Goal: Transaction & Acquisition: Purchase product/service

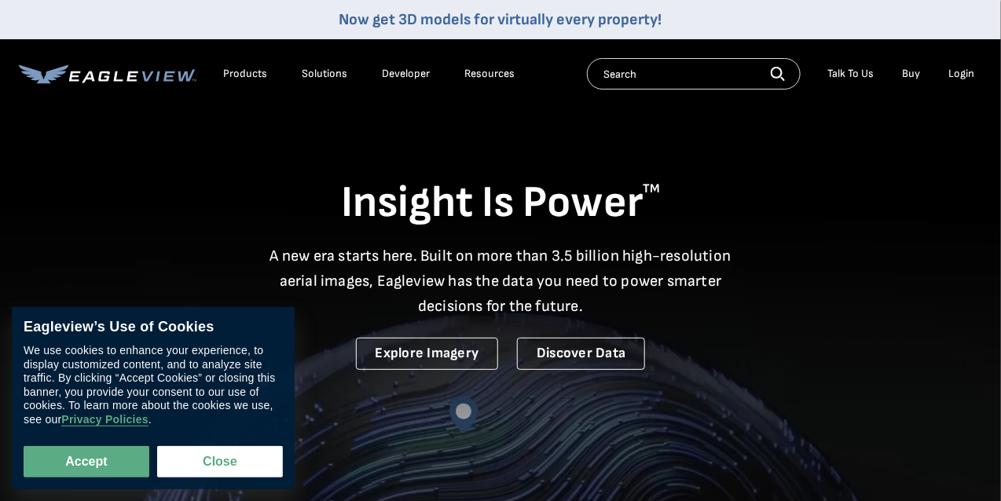
click at [257, 75] on div "Products" at bounding box center [245, 74] width 44 height 14
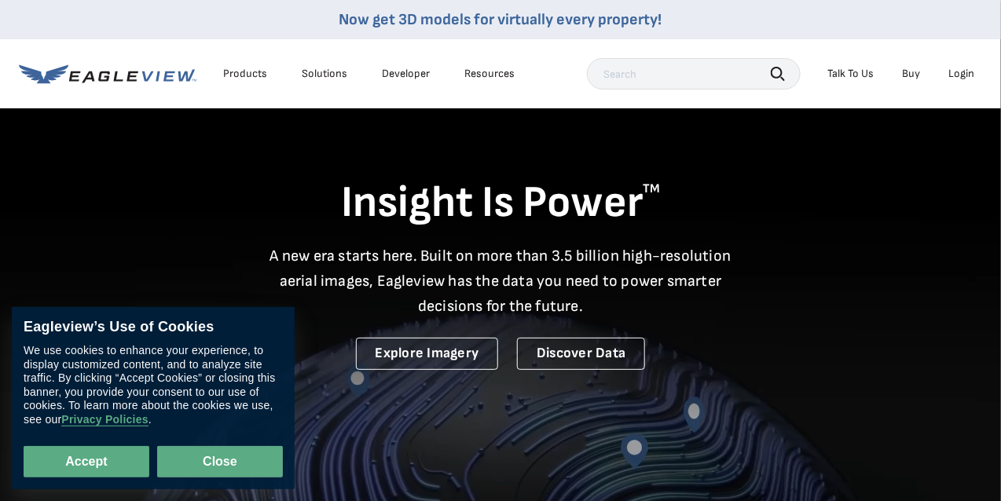
click at [244, 463] on button "Close" at bounding box center [220, 461] width 126 height 31
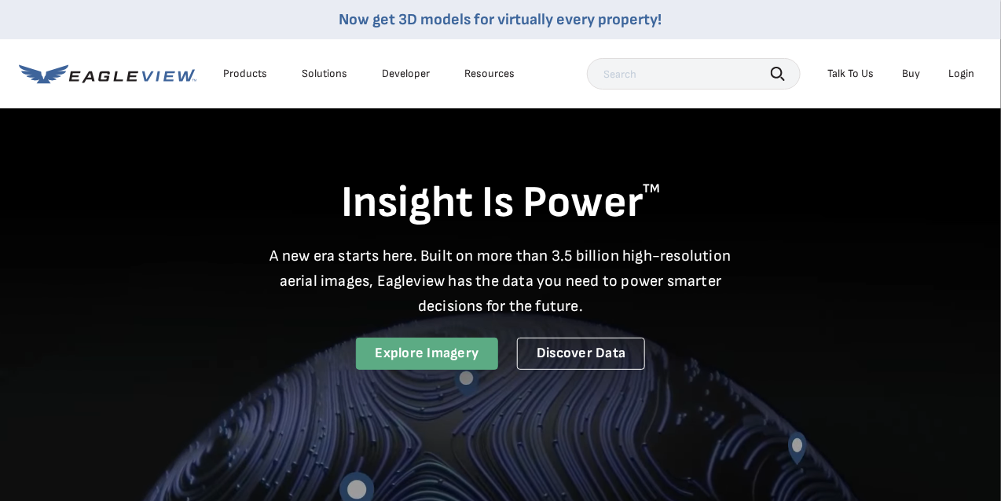
click at [456, 346] on link "Explore Imagery" at bounding box center [427, 354] width 143 height 32
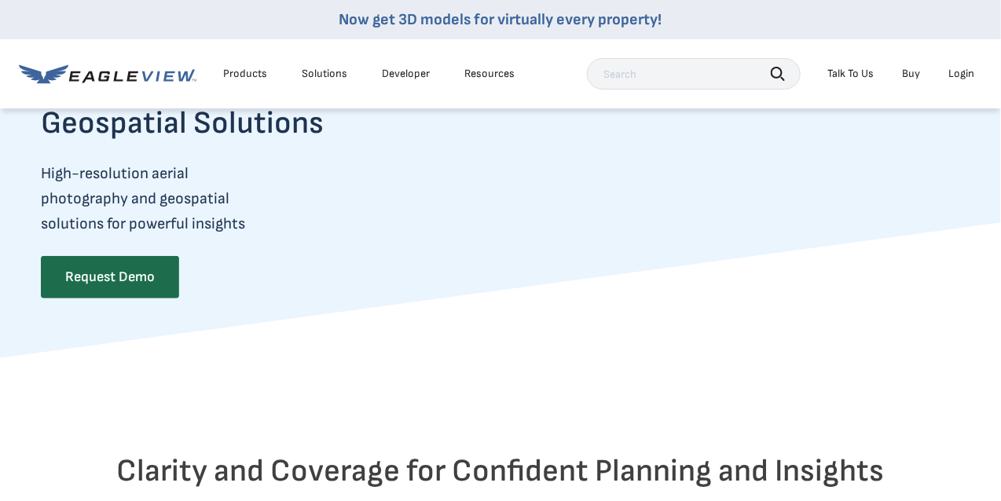
scroll to position [46, 0]
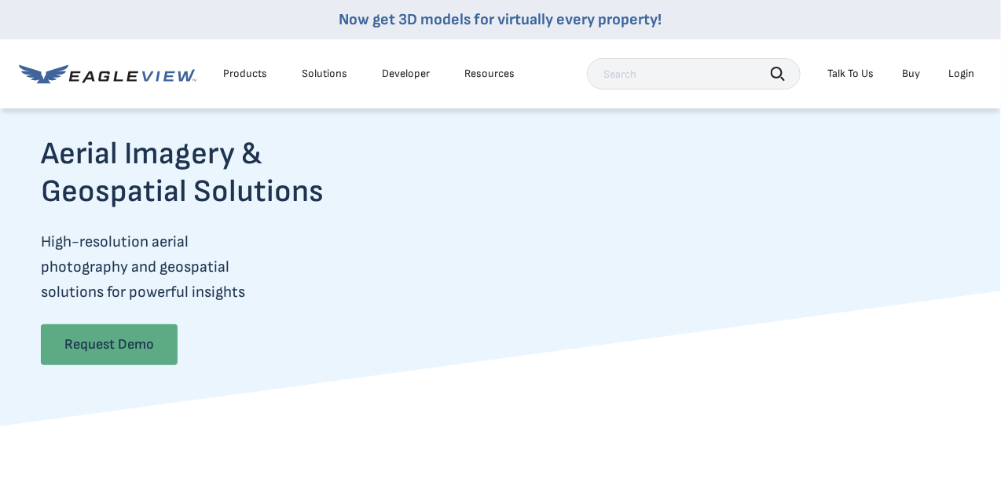
click at [108, 338] on link "Request Demo" at bounding box center [109, 344] width 137 height 41
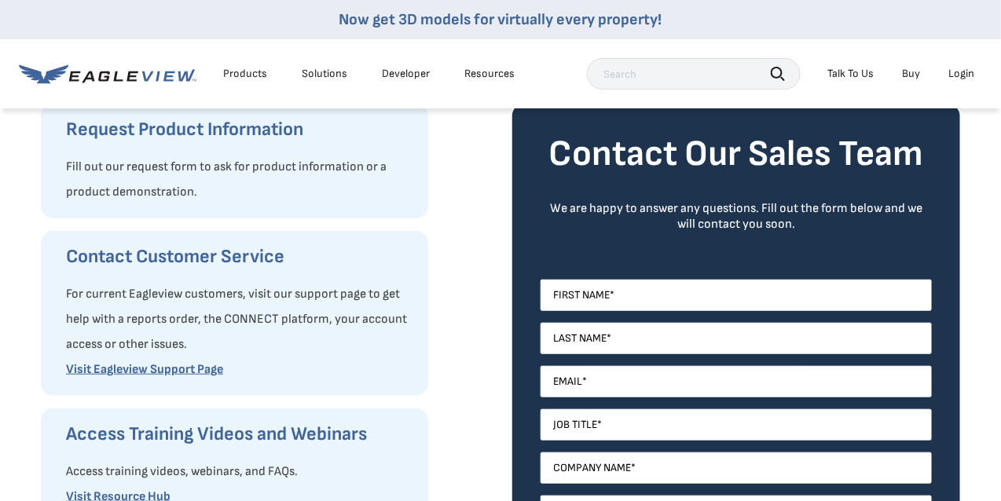
scroll to position [201, 0]
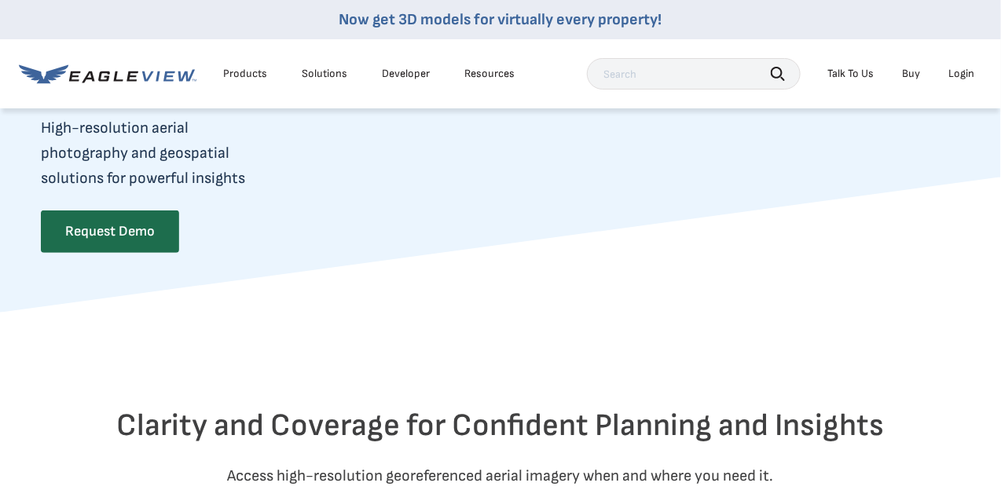
scroll to position [160, 5]
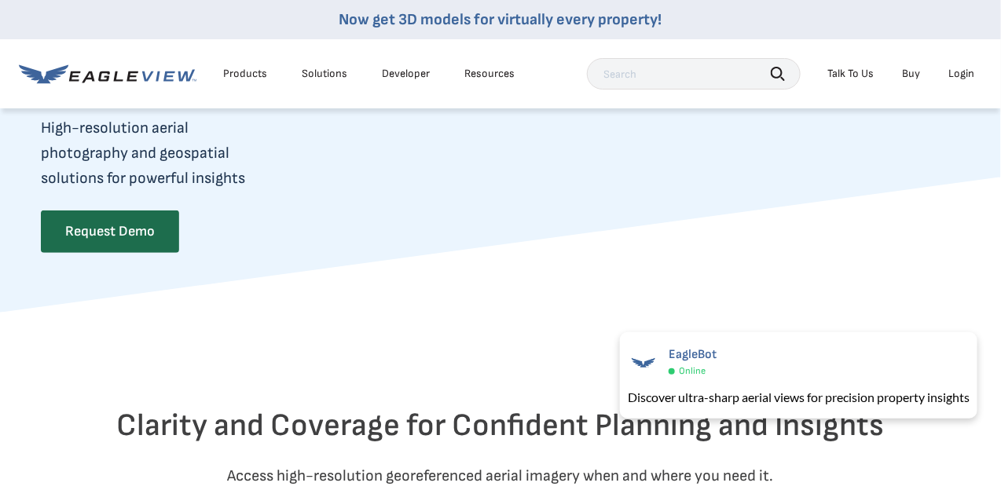
click at [958, 74] on div "Login" at bounding box center [961, 74] width 26 height 14
click at [977, 71] on li "Login" at bounding box center [961, 74] width 42 height 24
click at [967, 70] on div "Login" at bounding box center [961, 74] width 26 height 14
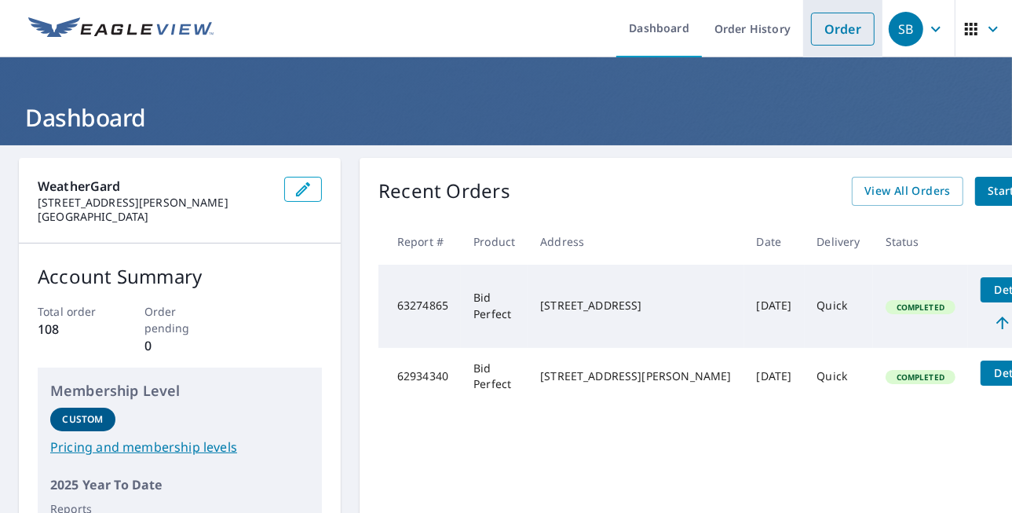
click at [830, 22] on link "Order" at bounding box center [843, 29] width 64 height 33
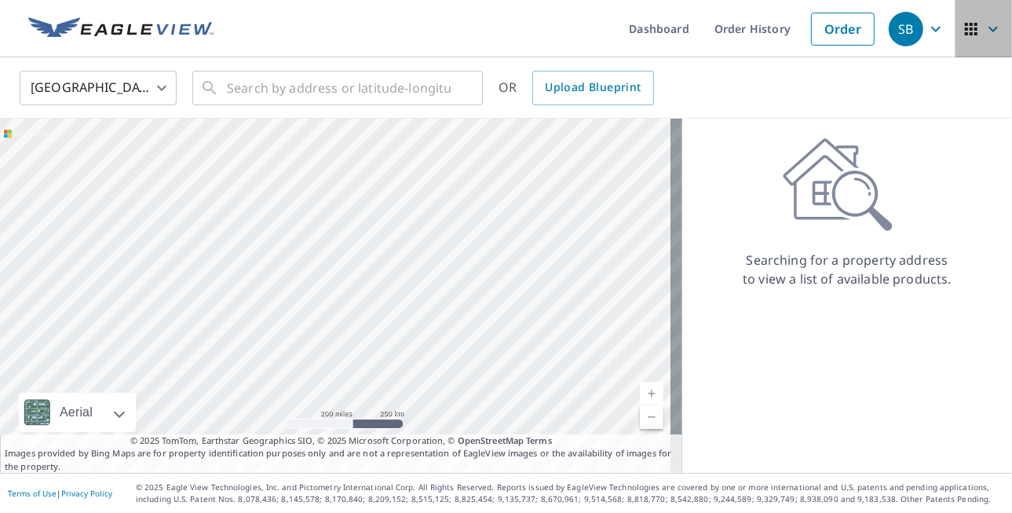
click at [965, 25] on icon "button" at bounding box center [971, 29] width 13 height 13
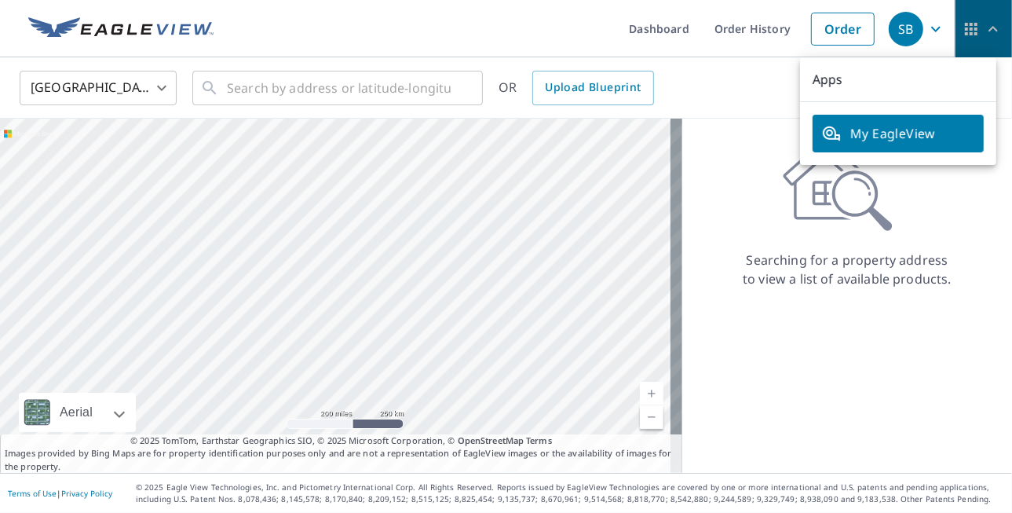
click at [965, 25] on icon "button" at bounding box center [971, 29] width 13 height 13
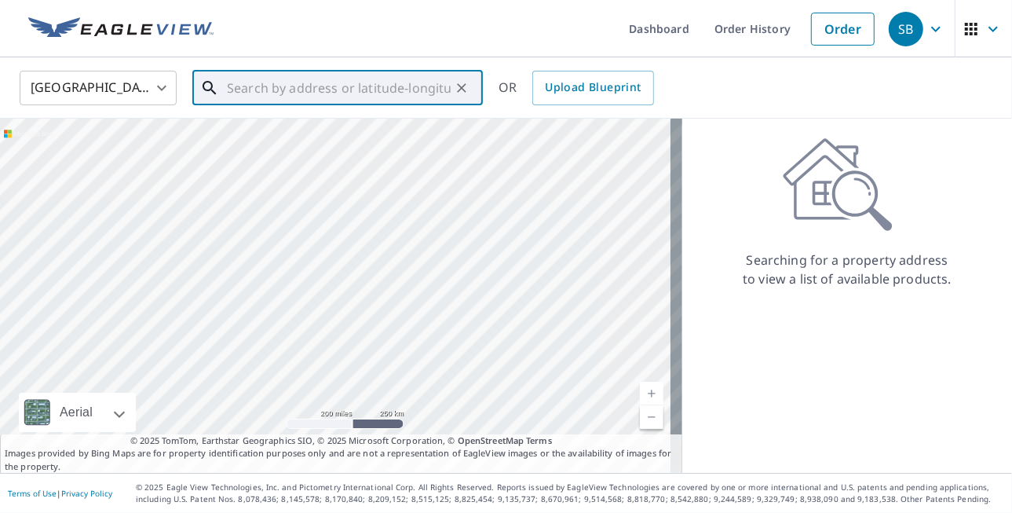
click at [317, 66] on input "text" at bounding box center [339, 88] width 224 height 44
paste input "[STREET_ADDRESS]"
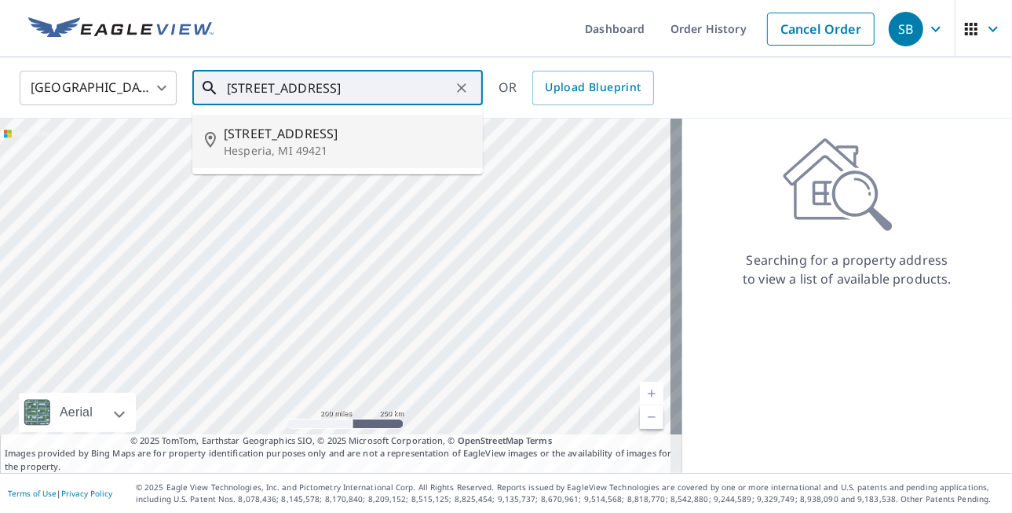
click at [239, 141] on span "[STREET_ADDRESS]" at bounding box center [347, 133] width 247 height 19
type input "[STREET_ADDRESS][PERSON_NAME]"
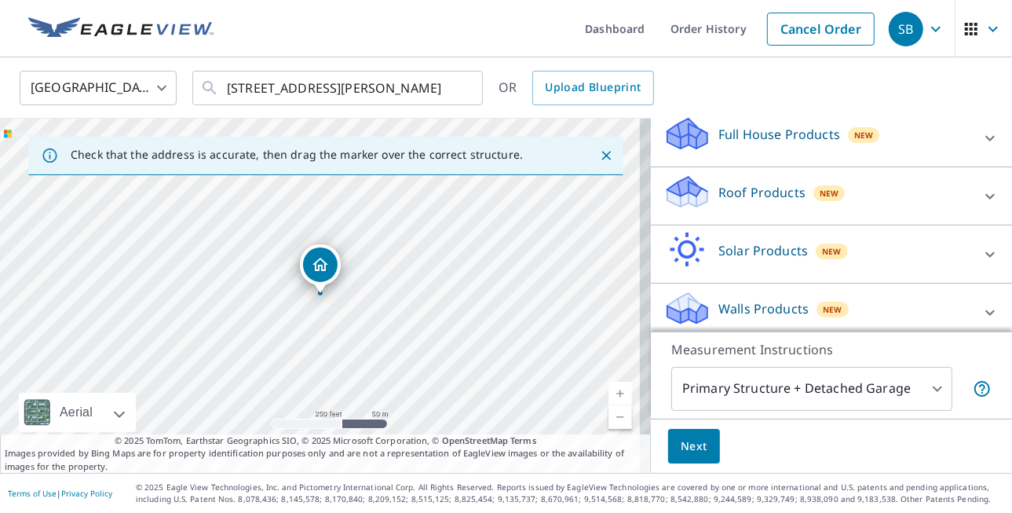
scroll to position [148, 0]
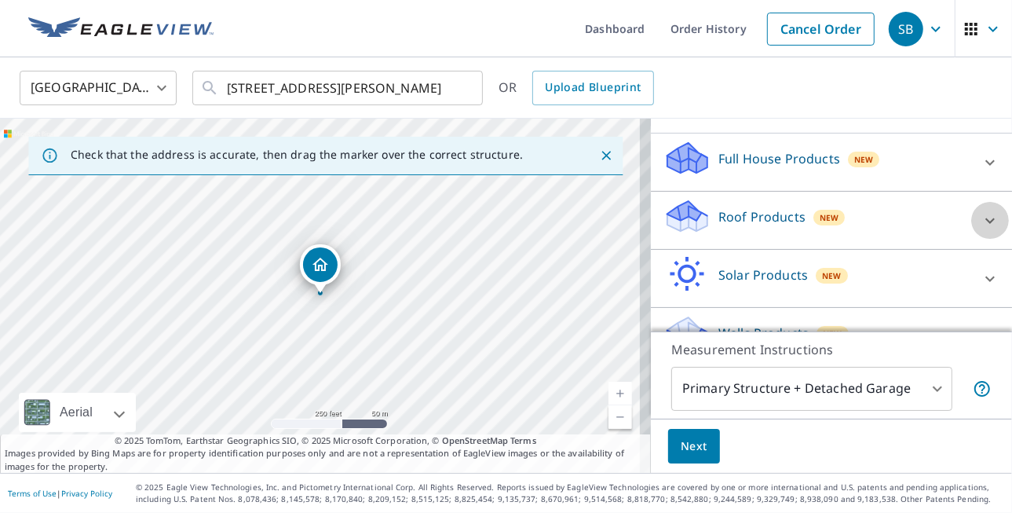
click at [981, 211] on icon at bounding box center [990, 220] width 19 height 19
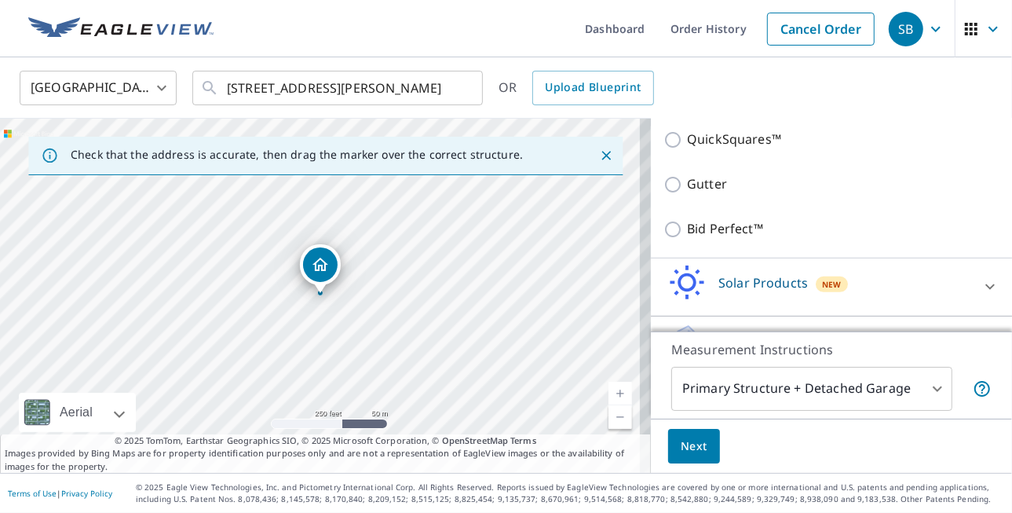
scroll to position [404, 0]
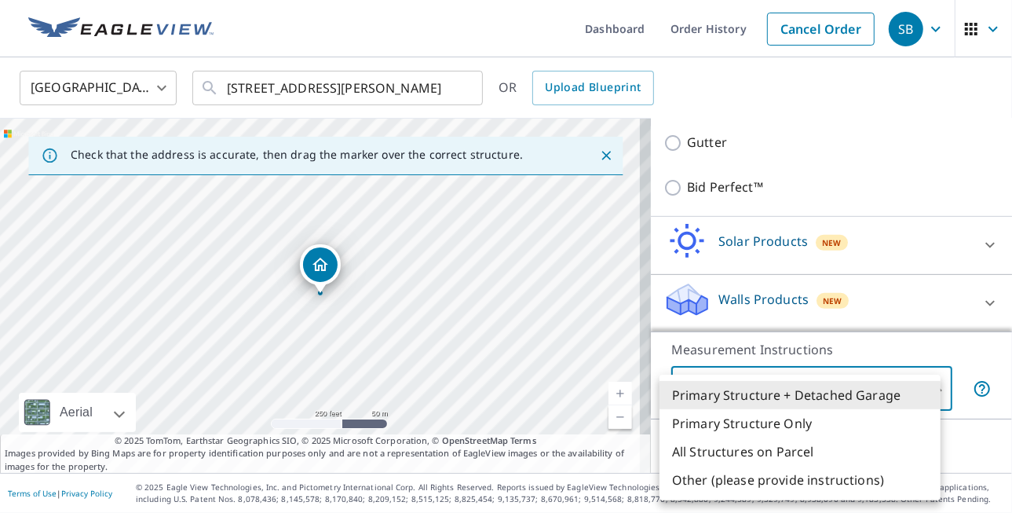
click at [920, 386] on body "SB SB Dashboard Order History Cancel Order SB [GEOGRAPHIC_DATA] [GEOGRAPHIC_DAT…" at bounding box center [506, 256] width 1012 height 513
click at [869, 286] on div at bounding box center [506, 256] width 1012 height 513
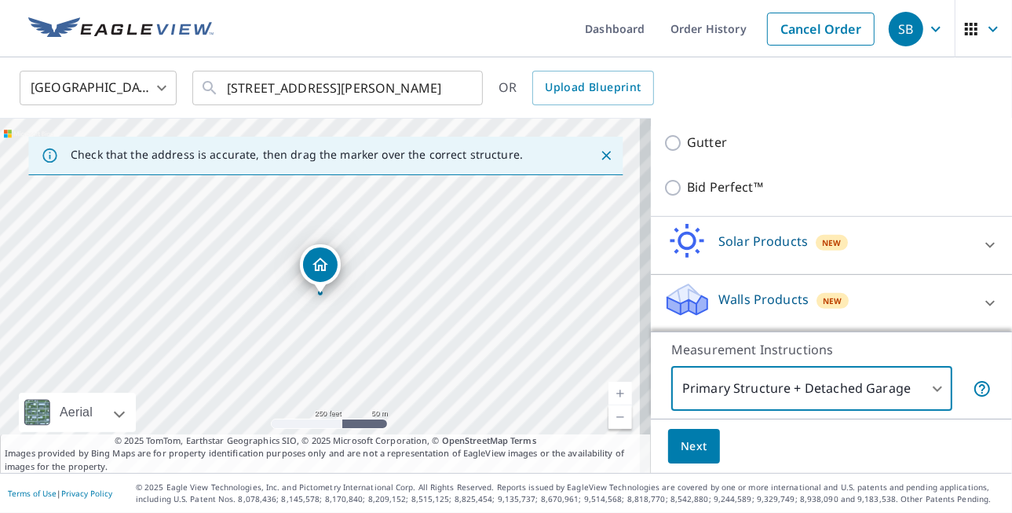
click at [690, 458] on button "Next" at bounding box center [694, 446] width 52 height 35
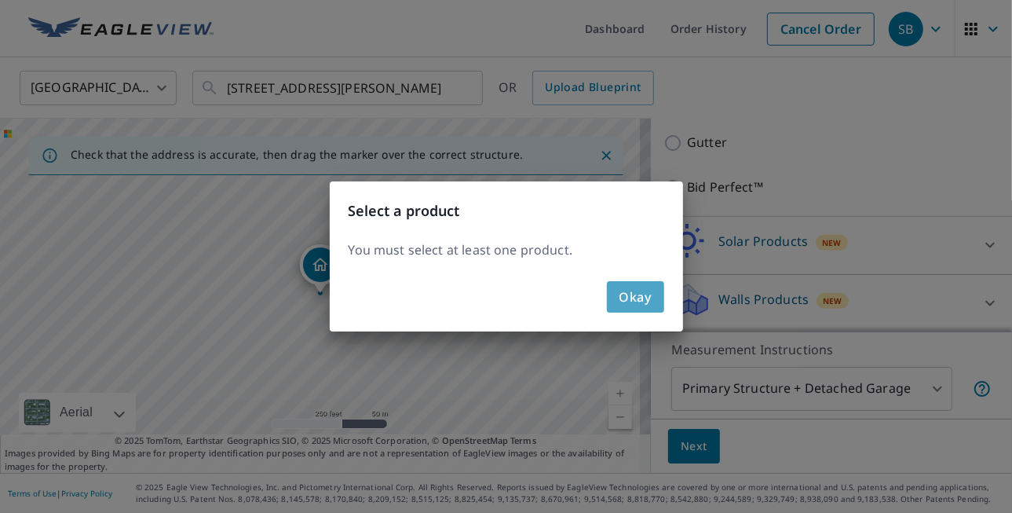
click at [639, 303] on span "Okay" at bounding box center [636, 297] width 32 height 22
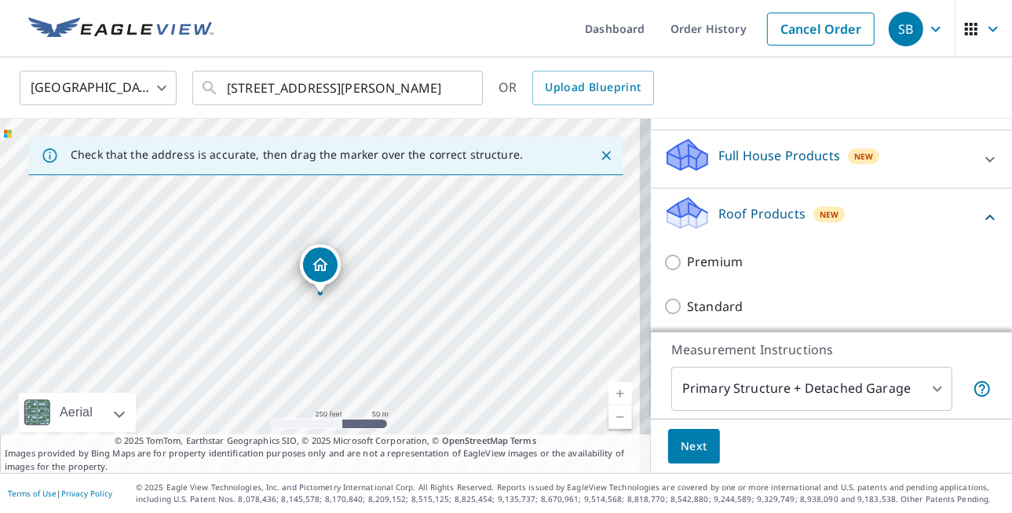
scroll to position [157, 0]
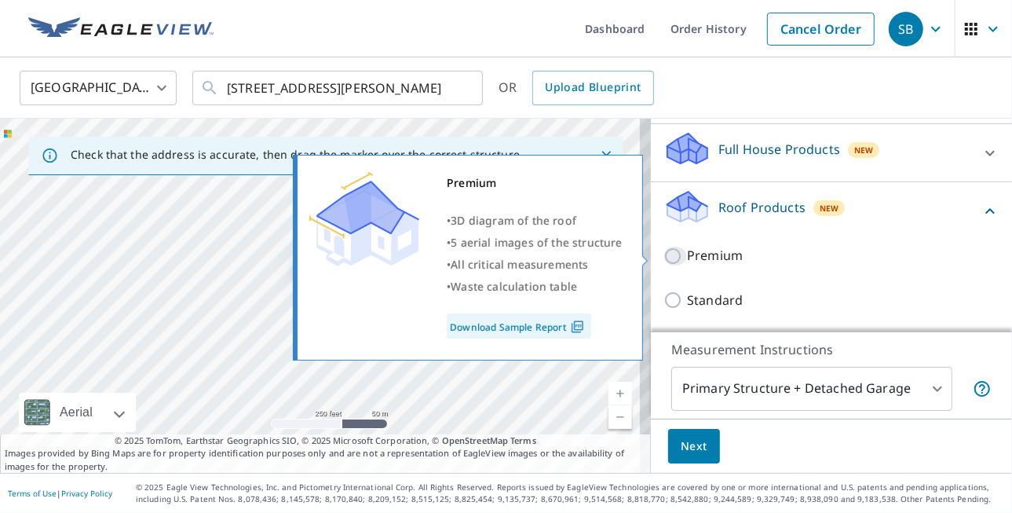
click at [666, 255] on input "Premium" at bounding box center [676, 256] width 24 height 19
checkbox input "true"
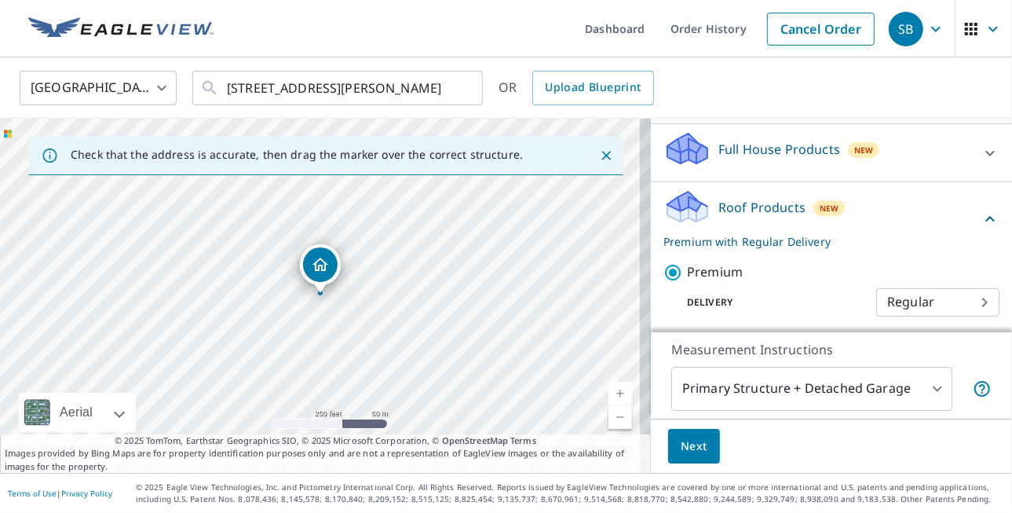
click at [909, 302] on body "SB SB Dashboard Order History Cancel Order SB [GEOGRAPHIC_DATA] [GEOGRAPHIC_DAT…" at bounding box center [506, 256] width 1012 height 513
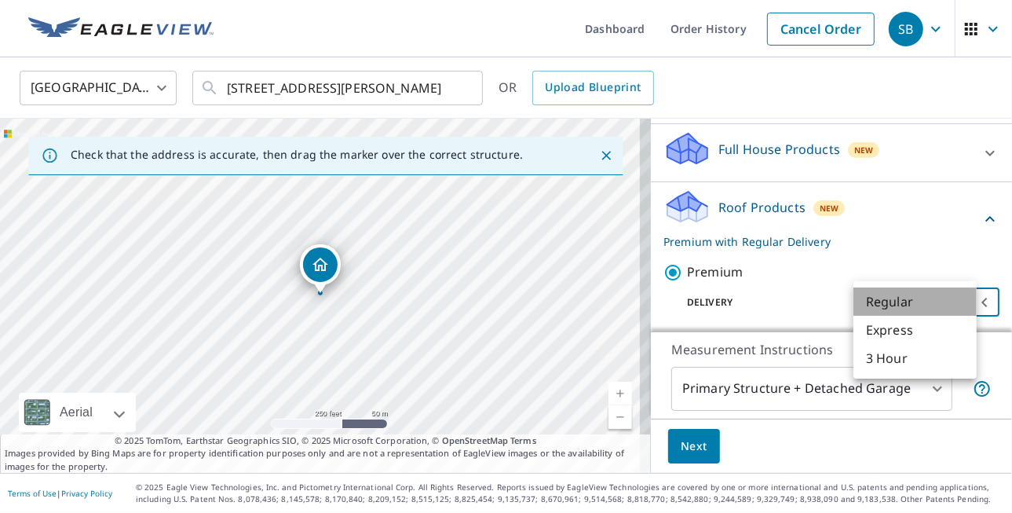
click at [909, 302] on li "Regular" at bounding box center [915, 301] width 123 height 28
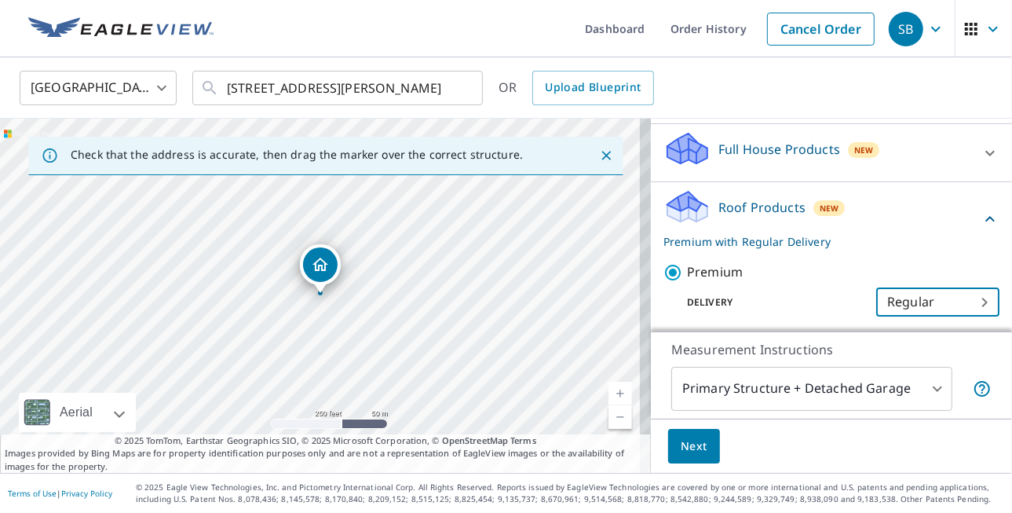
click at [687, 454] on span "Next" at bounding box center [694, 447] width 27 height 20
